Goal: Information Seeking & Learning: Check status

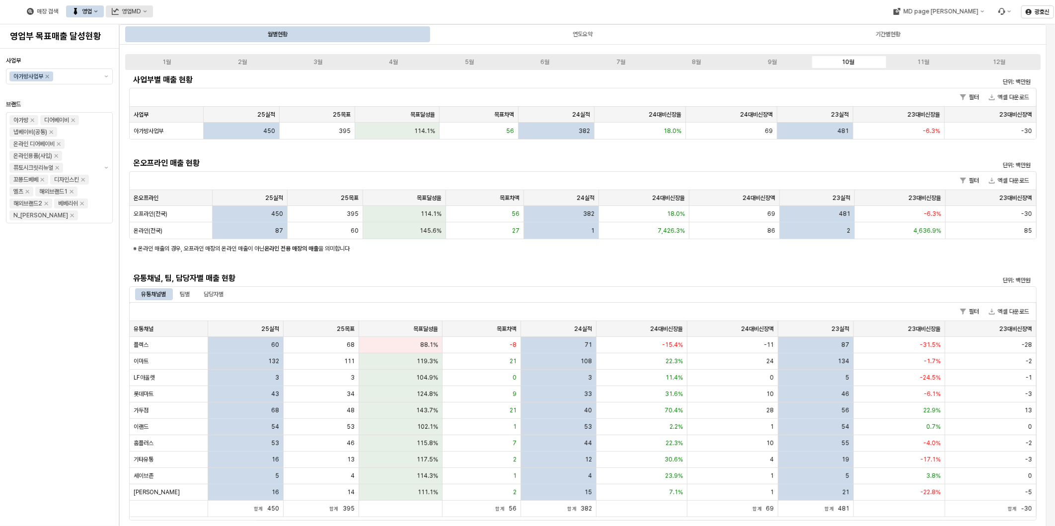
click at [153, 14] on button "영업MD" at bounding box center [129, 11] width 47 height 12
click at [252, 77] on div "정상 매출현황" at bounding box center [236, 80] width 53 height 8
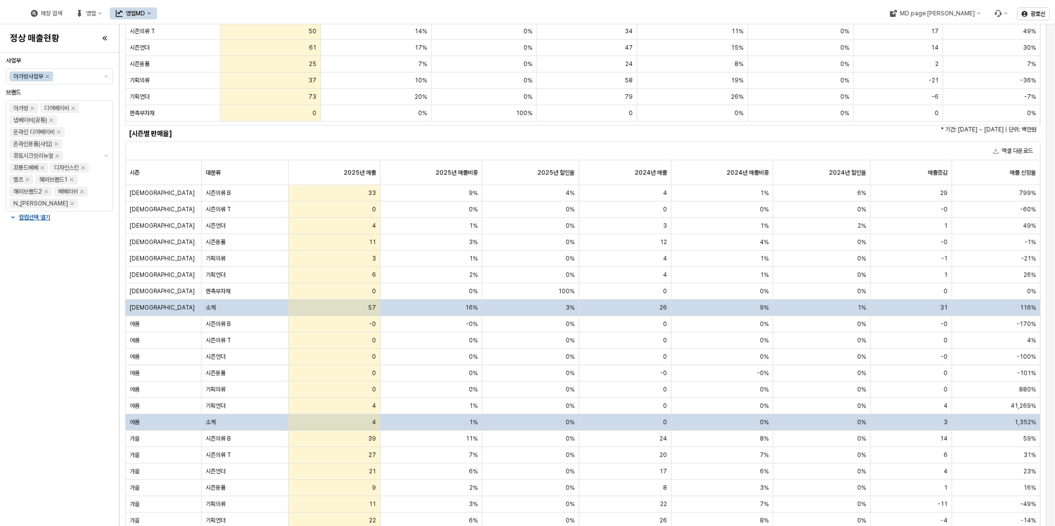
scroll to position [21, 0]
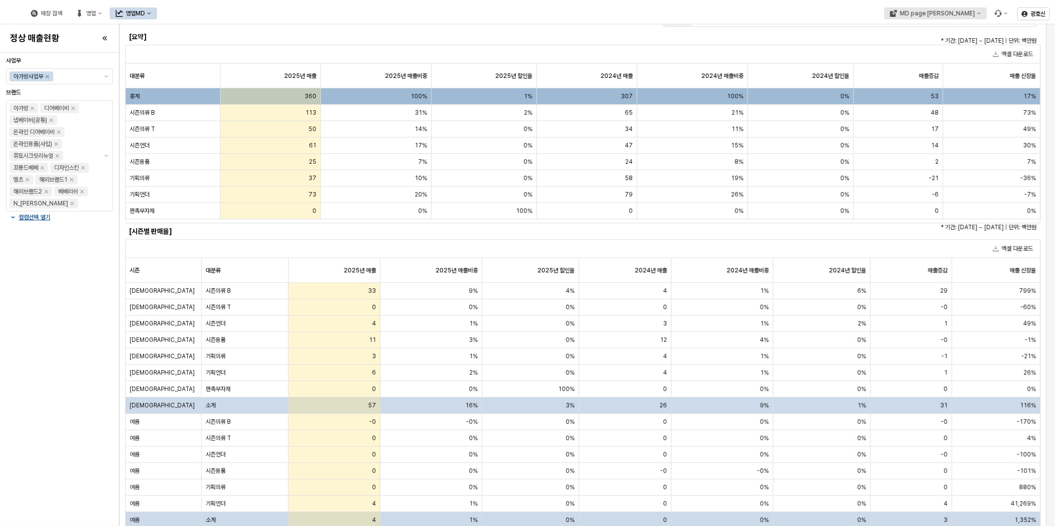
click at [970, 16] on button "MD page [PERSON_NAME]" at bounding box center [934, 13] width 103 height 12
click at [951, 47] on div "아가방" at bounding box center [950, 48] width 61 height 8
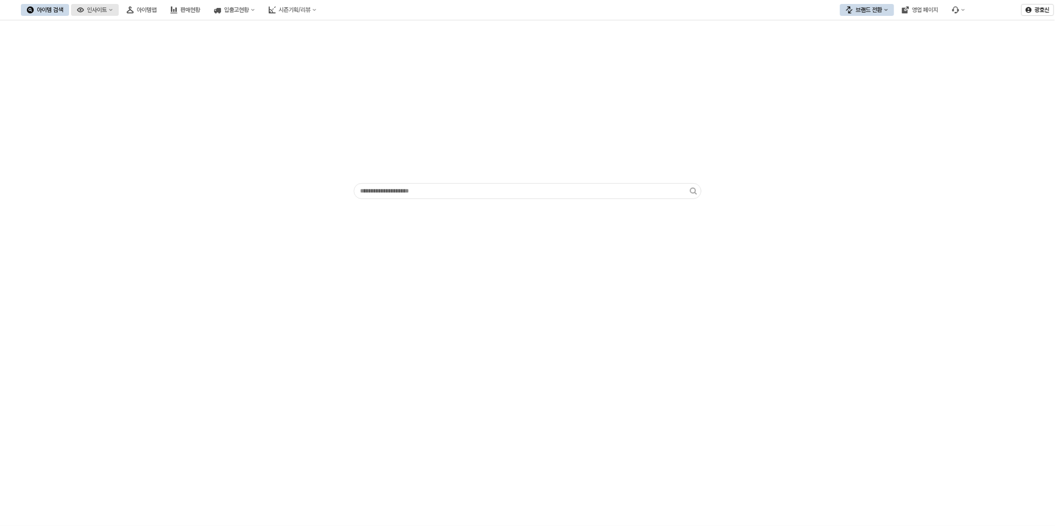
click at [113, 10] on icon "인사이트" at bounding box center [111, 10] width 4 height 4
click at [152, 77] on div "판매율 - 시즌" at bounding box center [148, 78] width 53 height 8
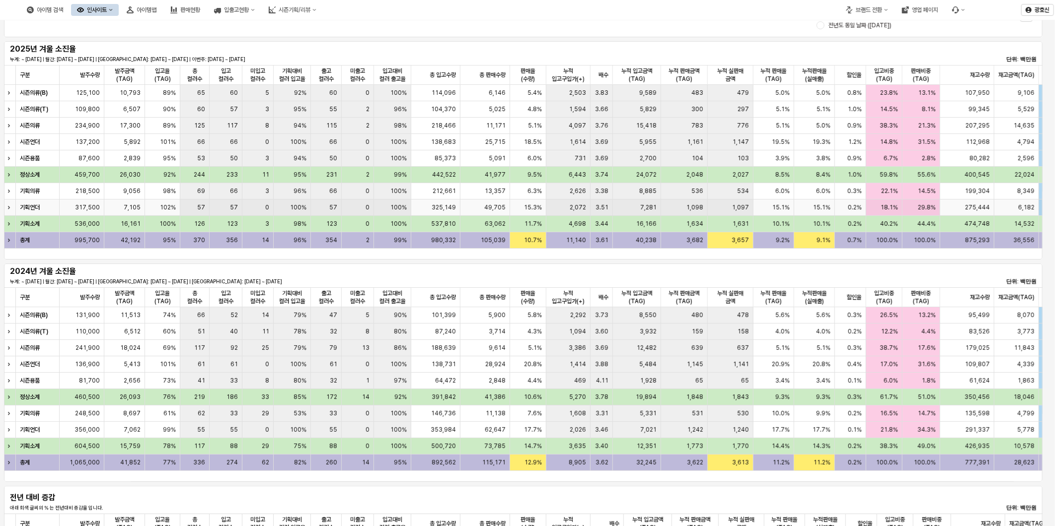
scroll to position [110, 0]
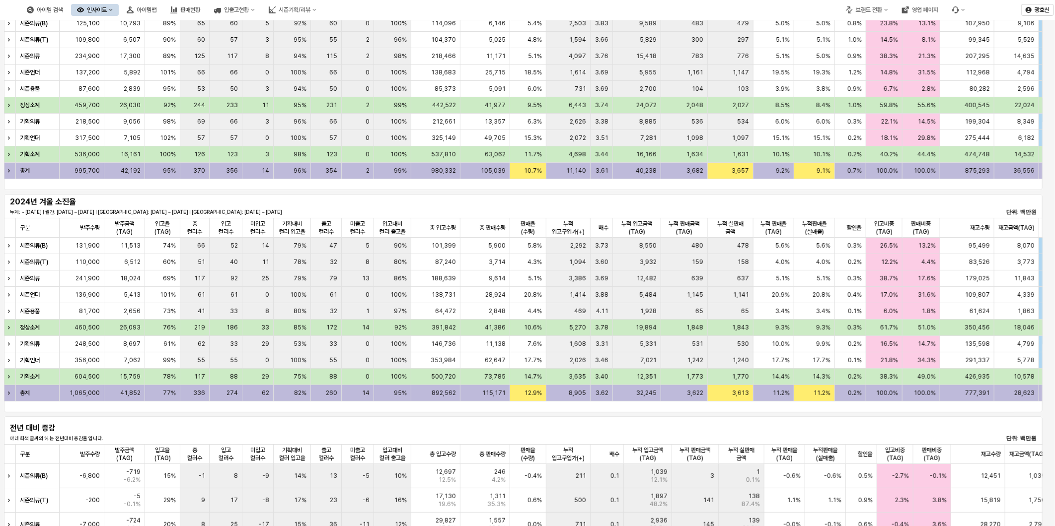
click at [539, 194] on div "2024년 겨울 소진율 누계: ~ [DATE] | 월간: [DATE] ~ [DATE] | [GEOGRAPHIC_DATA]: [DATE] ~ […" at bounding box center [523, 206] width 1038 height 24
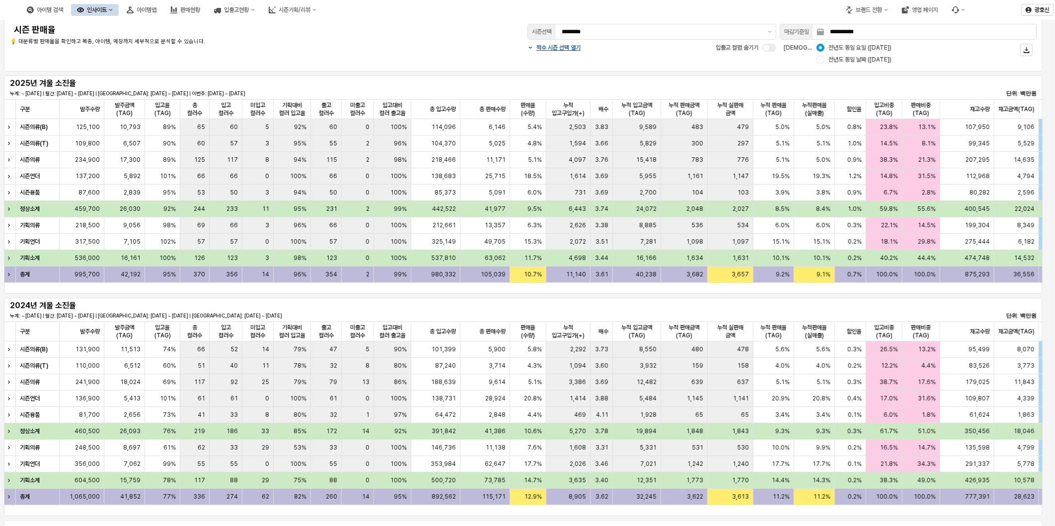
scroll to position [0, 0]
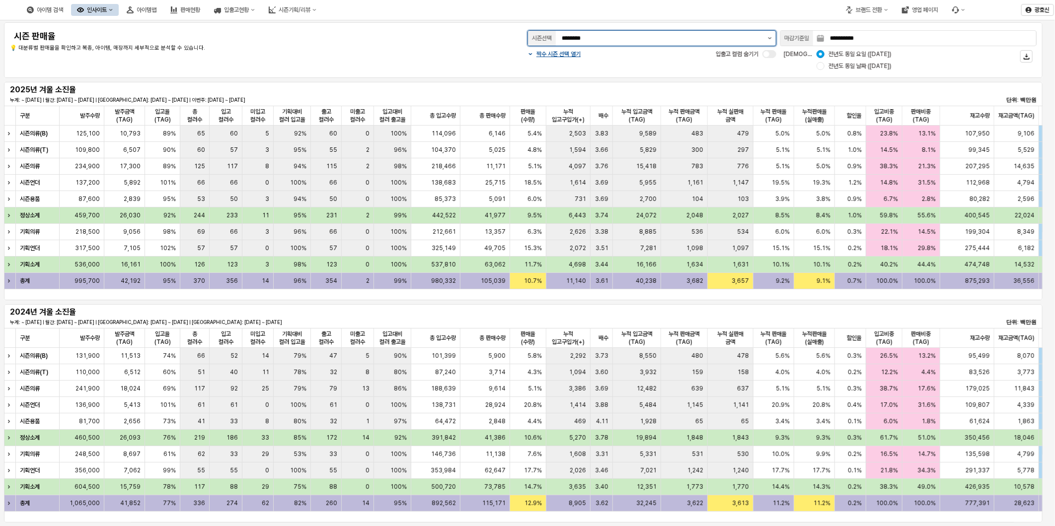
click at [767, 38] on button "제안 사항 표시" at bounding box center [770, 38] width 12 height 15
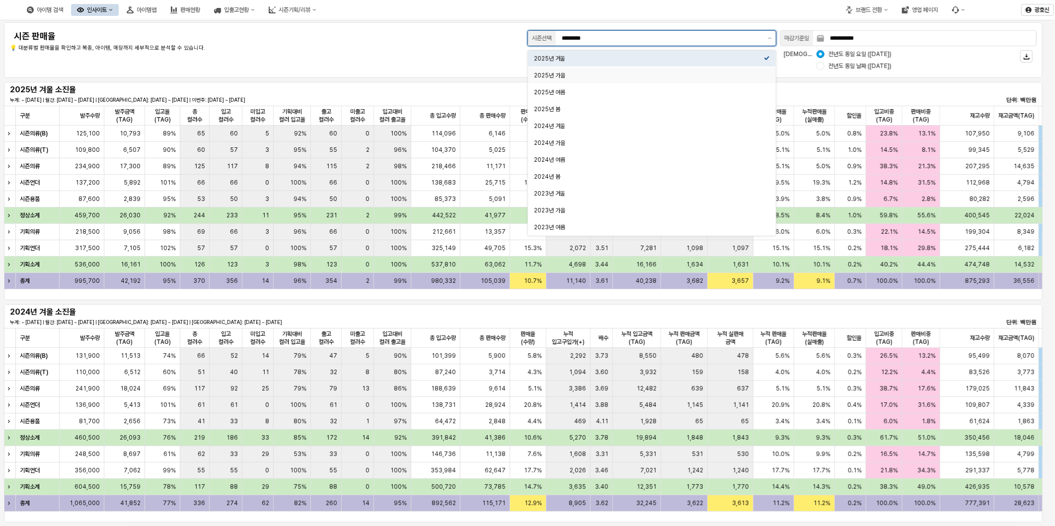
click at [727, 80] on div "2025년 가을" at bounding box center [649, 76] width 230 height 10
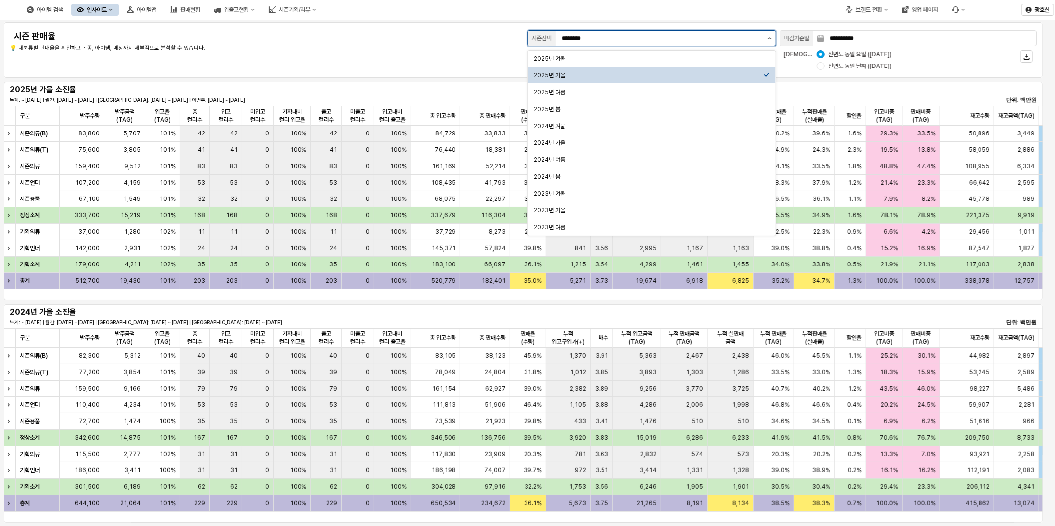
click at [768, 40] on button "제안 사항 표시" at bounding box center [770, 38] width 12 height 15
click at [693, 93] on div "2025년 여름" at bounding box center [649, 92] width 230 height 8
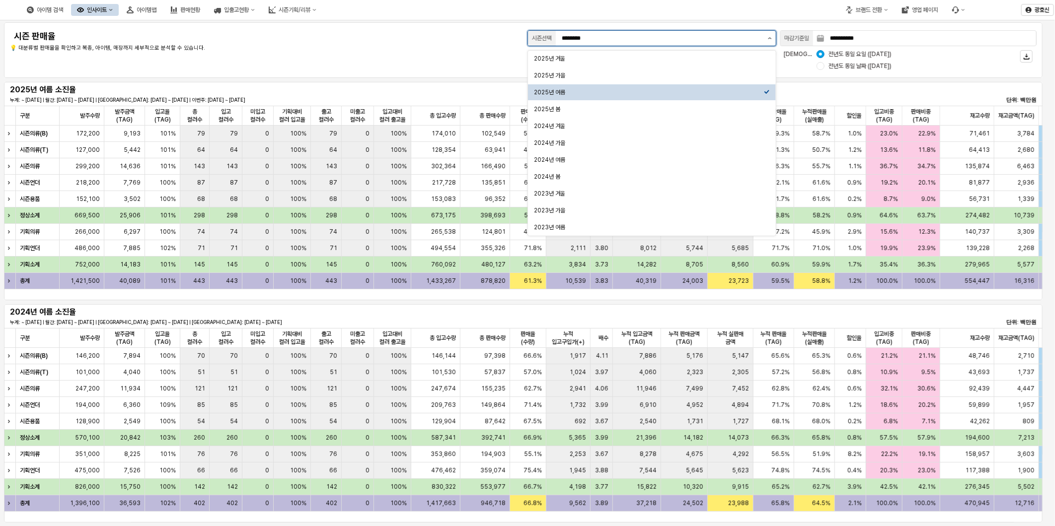
click at [775, 40] on button "제안 사항 표시" at bounding box center [770, 38] width 12 height 15
click at [733, 62] on div "2025년 겨울" at bounding box center [649, 59] width 230 height 8
type input "********"
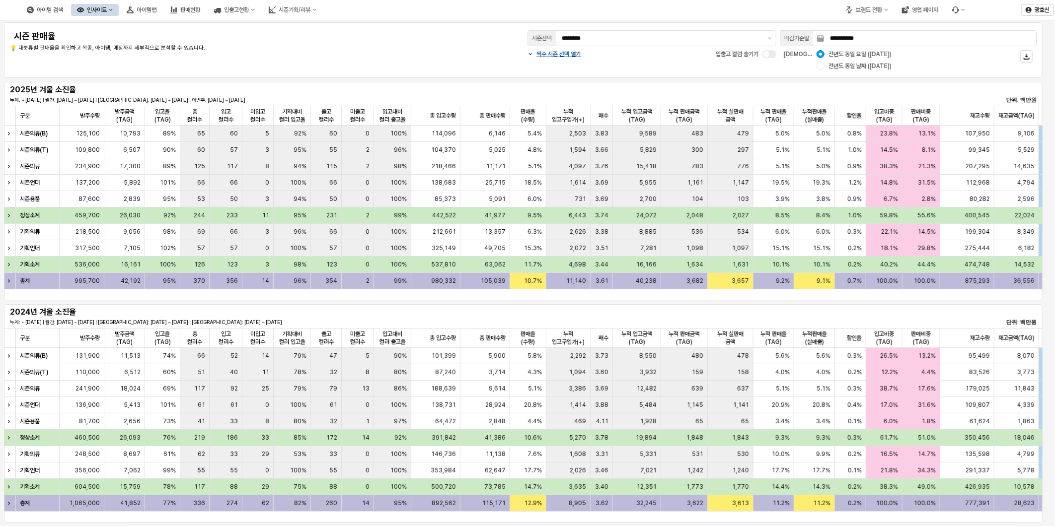
click at [423, 46] on p "💡 대분류별 판매율을 확인하고 복종, 아이템, 매장까지 세부적으로 분석할 수 있습니다." at bounding box center [223, 48] width 427 height 8
